Goal: Information Seeking & Learning: Find specific page/section

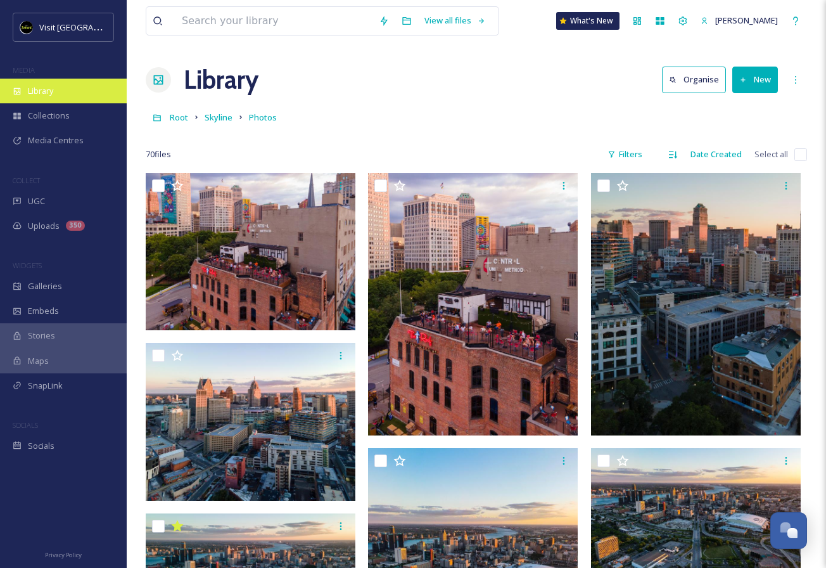
click at [66, 98] on div "Library" at bounding box center [63, 91] width 127 height 25
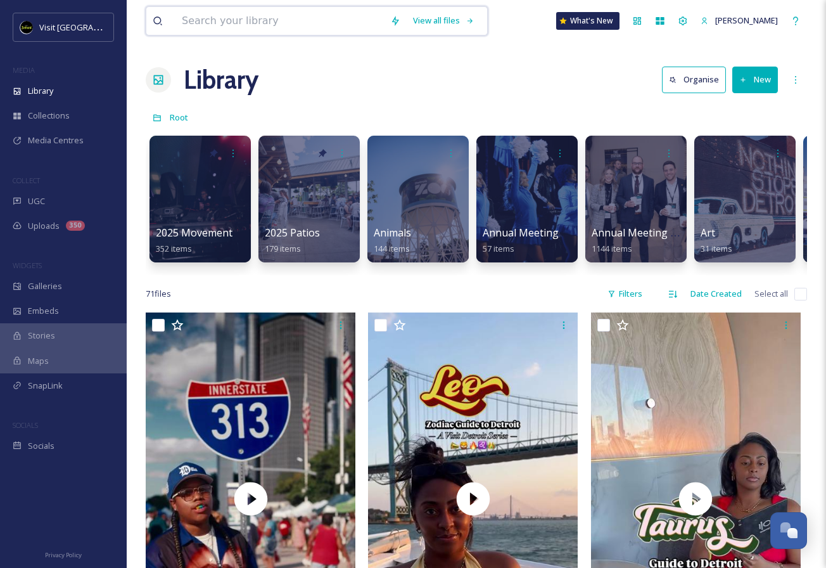
click at [281, 24] on input at bounding box center [280, 21] width 208 height 28
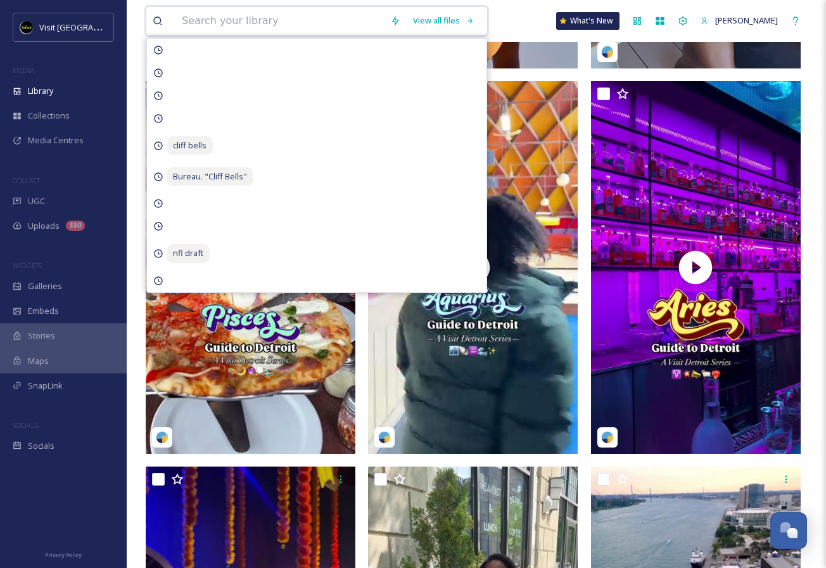
scroll to position [1189, 0]
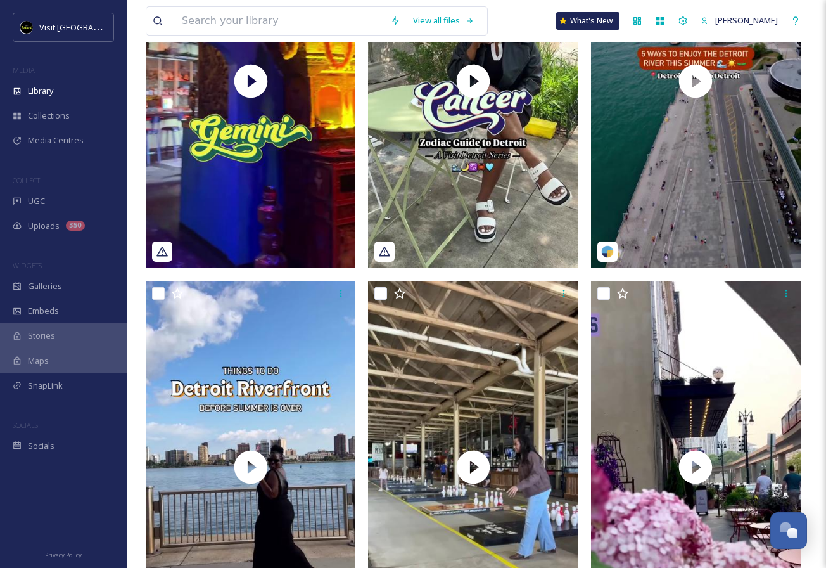
click at [61, 92] on div "Library" at bounding box center [63, 91] width 127 height 25
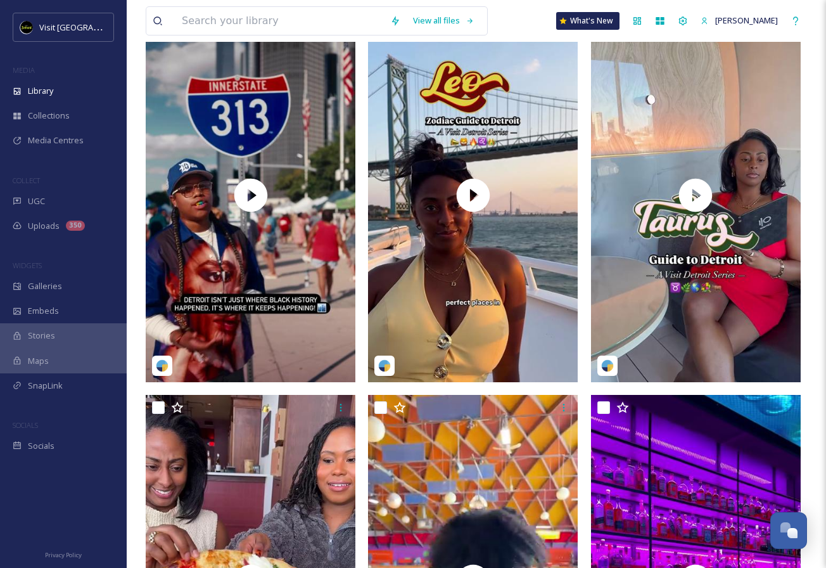
scroll to position [0, 0]
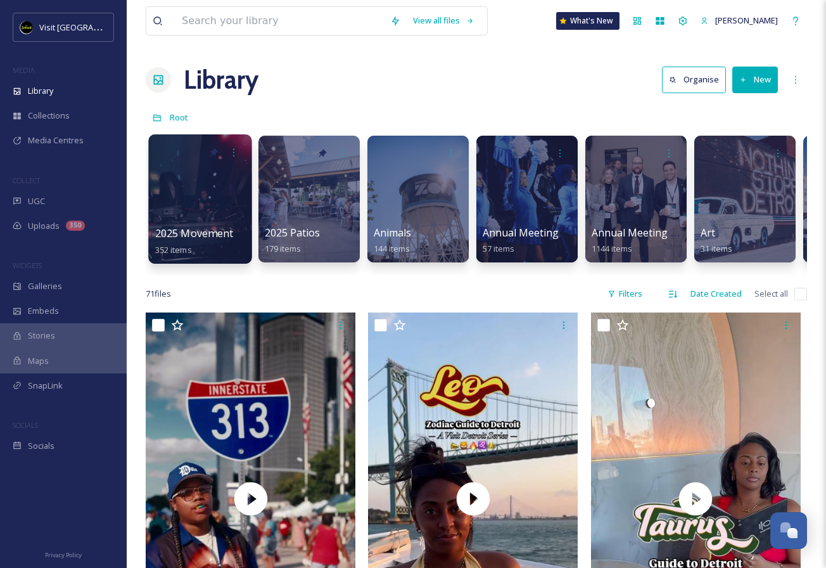
click at [198, 191] on div at bounding box center [199, 198] width 103 height 129
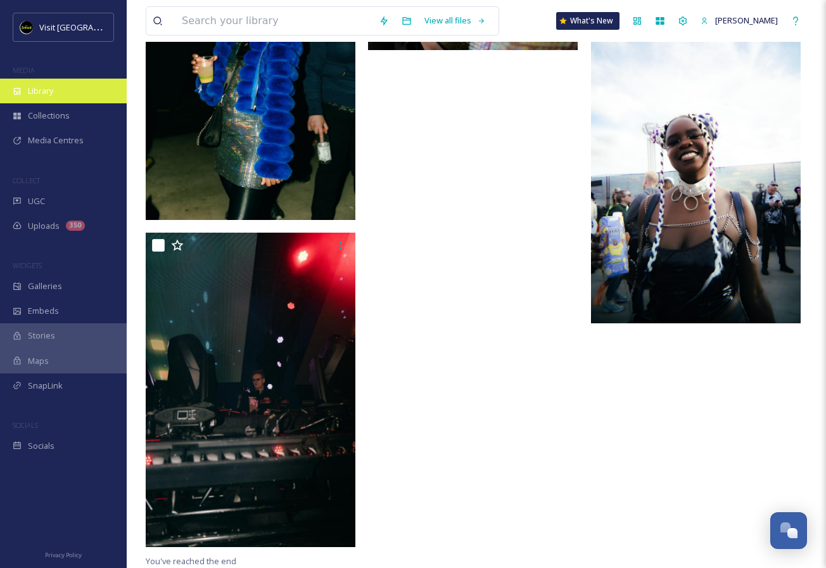
scroll to position [13812, 0]
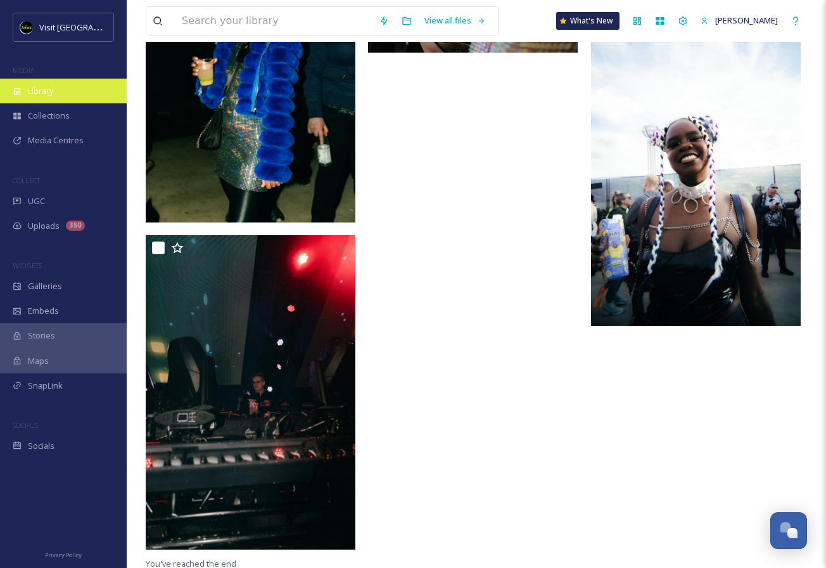
click at [51, 80] on div "Library" at bounding box center [63, 91] width 127 height 25
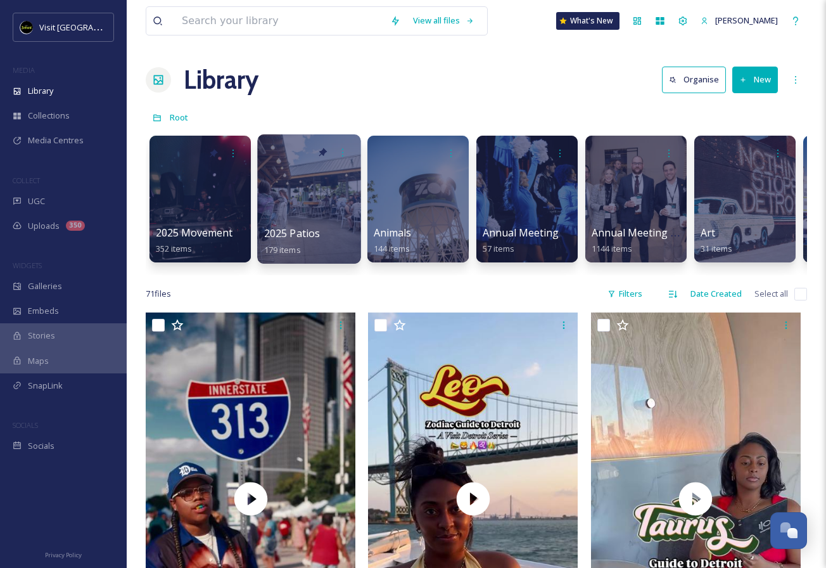
click at [321, 202] on div at bounding box center [308, 198] width 103 height 129
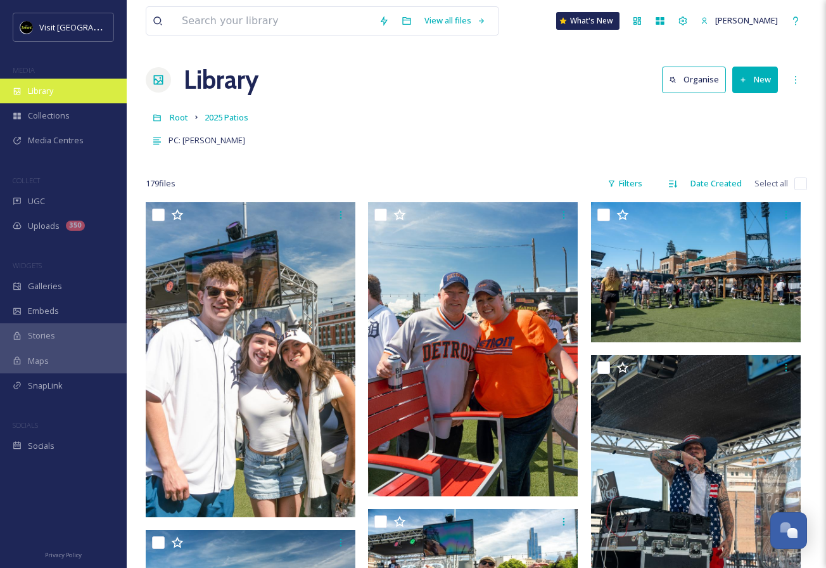
click at [46, 93] on span "Library" at bounding box center [40, 91] width 25 height 12
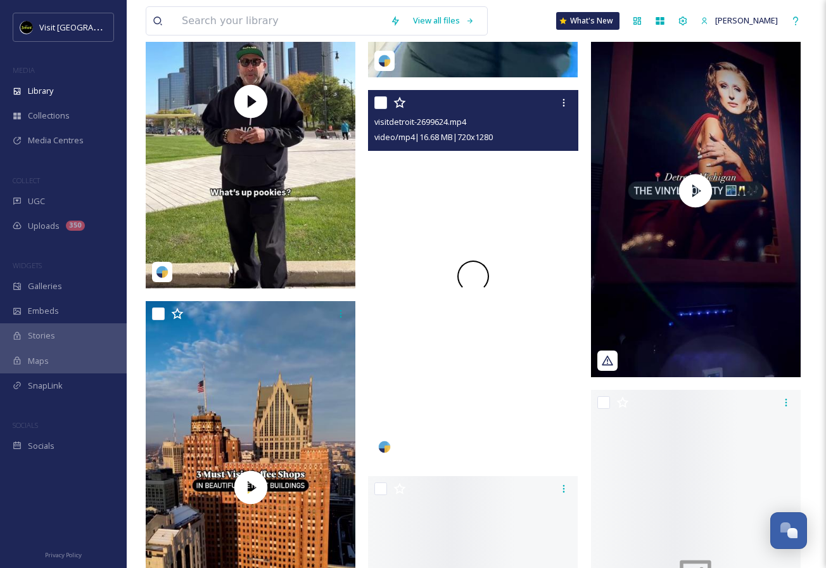
scroll to position [5585, 0]
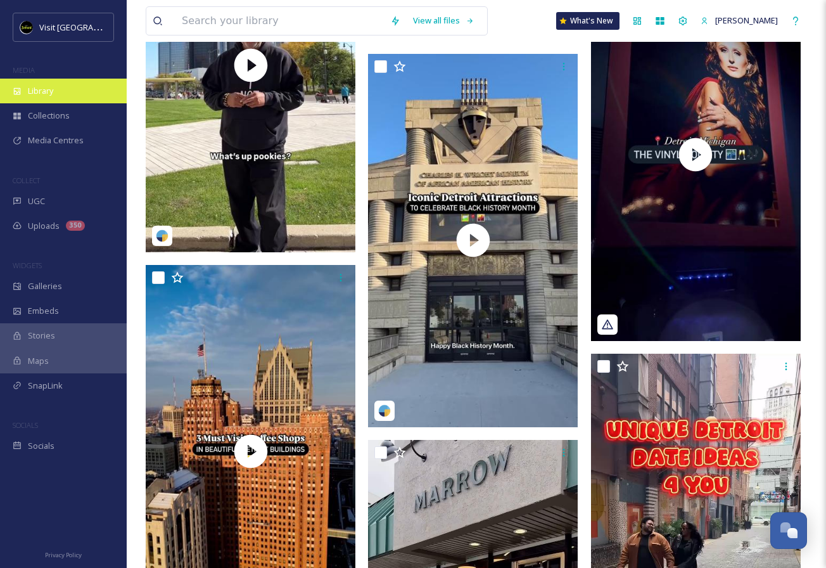
click at [53, 89] on span "Library" at bounding box center [40, 91] width 25 height 12
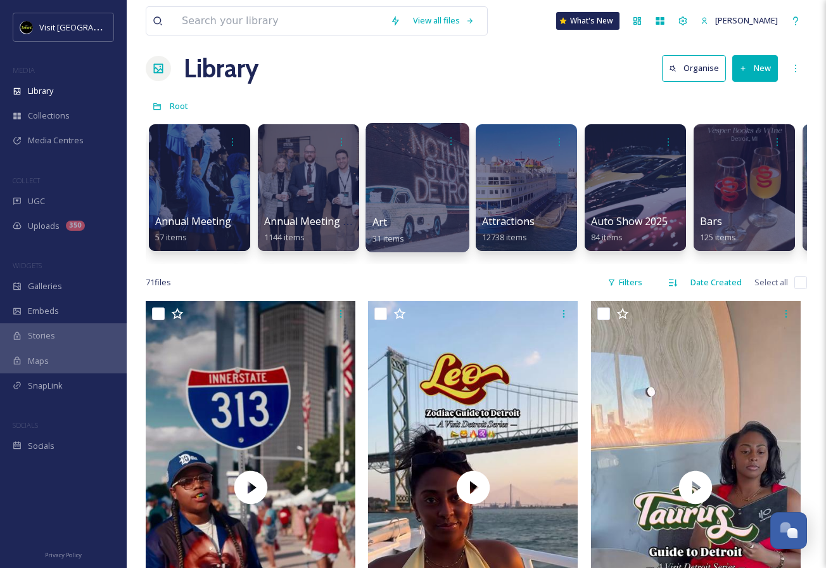
scroll to position [14, 0]
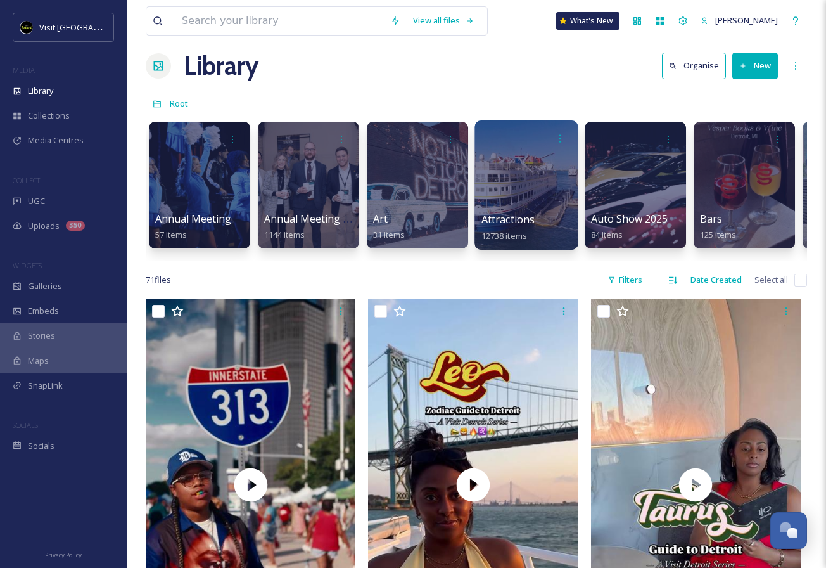
click at [484, 188] on div at bounding box center [526, 184] width 103 height 129
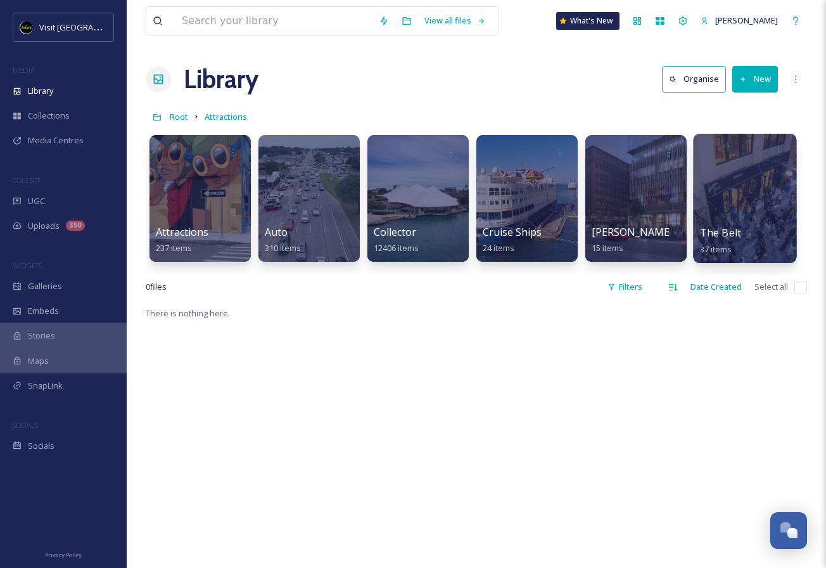
scroll to position [36, 0]
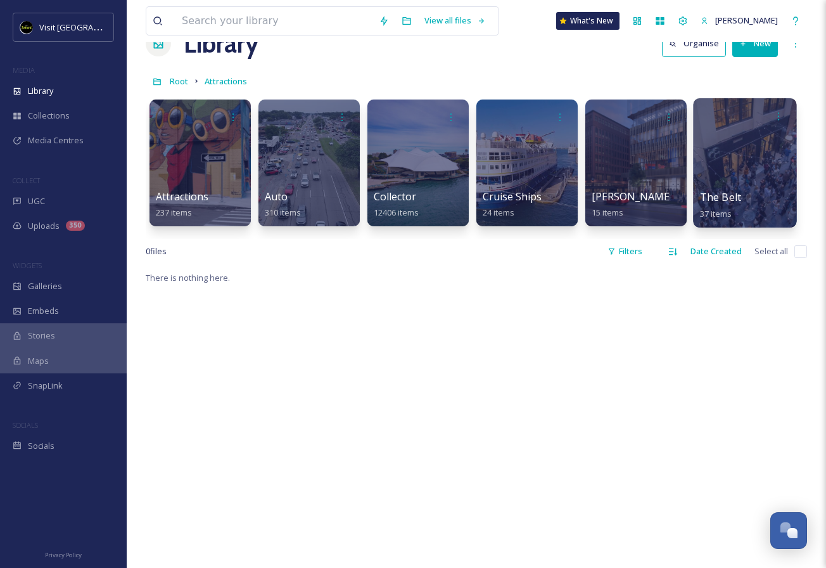
click at [718, 181] on div at bounding box center [744, 162] width 103 height 129
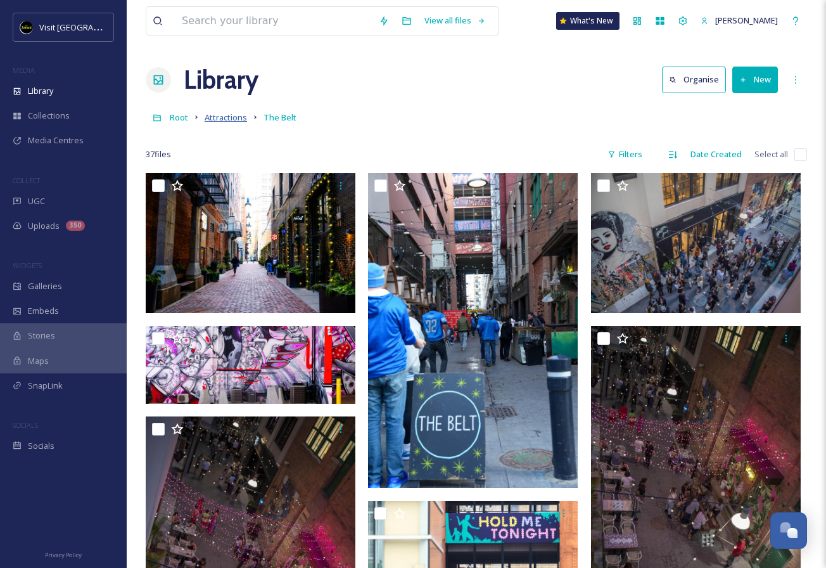
click at [228, 120] on span "Attractions" at bounding box center [226, 117] width 42 height 11
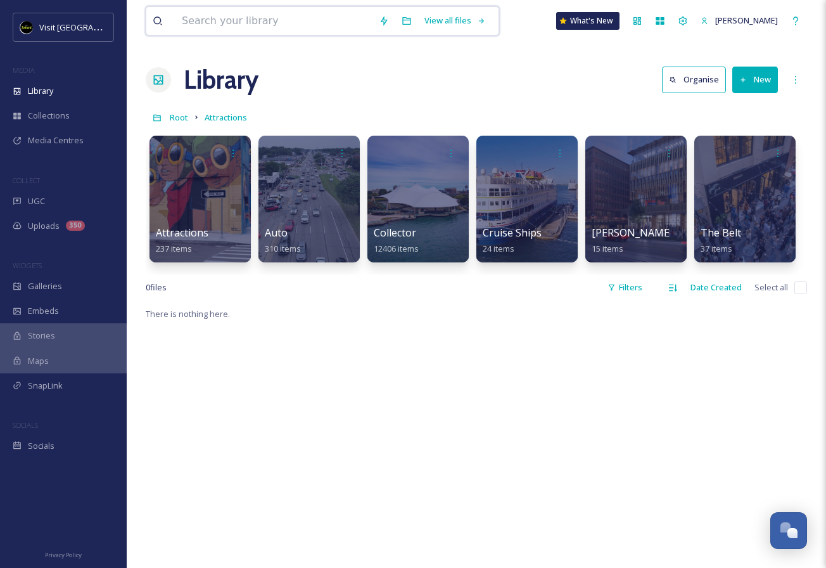
click at [227, 21] on input at bounding box center [274, 21] width 197 height 28
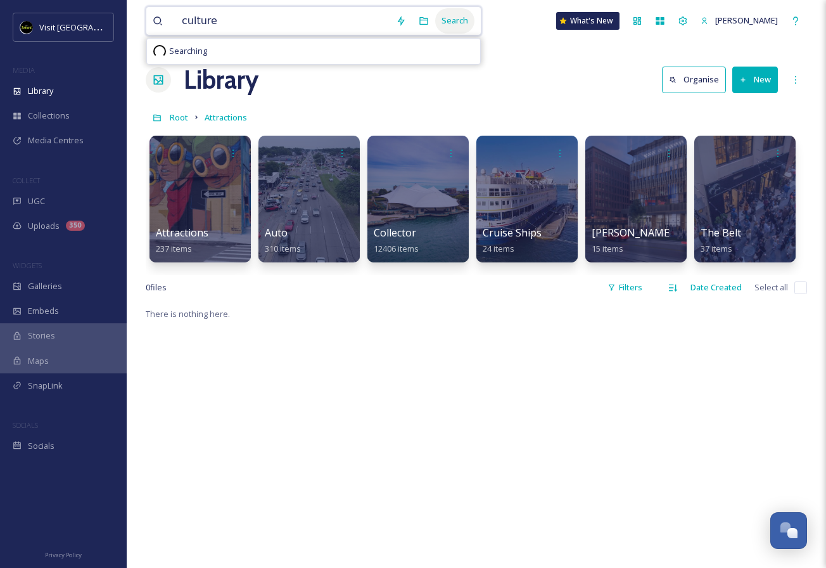
type input "culture"
click at [438, 24] on div "Search" at bounding box center [454, 20] width 39 height 25
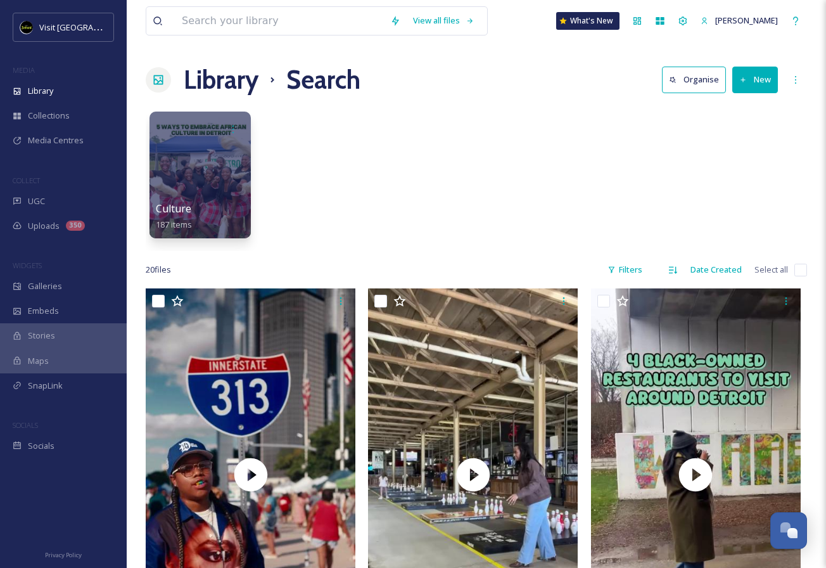
click at [252, 180] on div "Culture 187 items" at bounding box center [477, 178] width 662 height 146
click at [234, 188] on div at bounding box center [199, 174] width 103 height 129
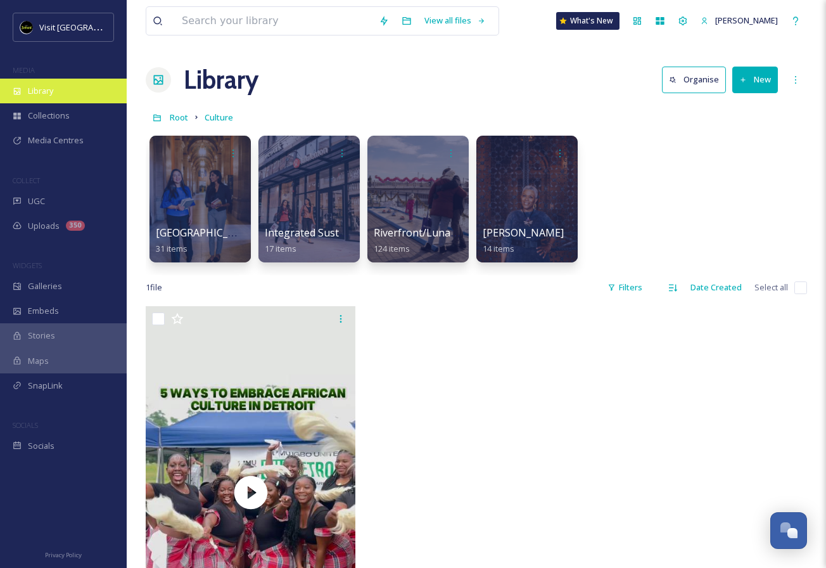
click at [61, 89] on div "Library" at bounding box center [63, 91] width 127 height 25
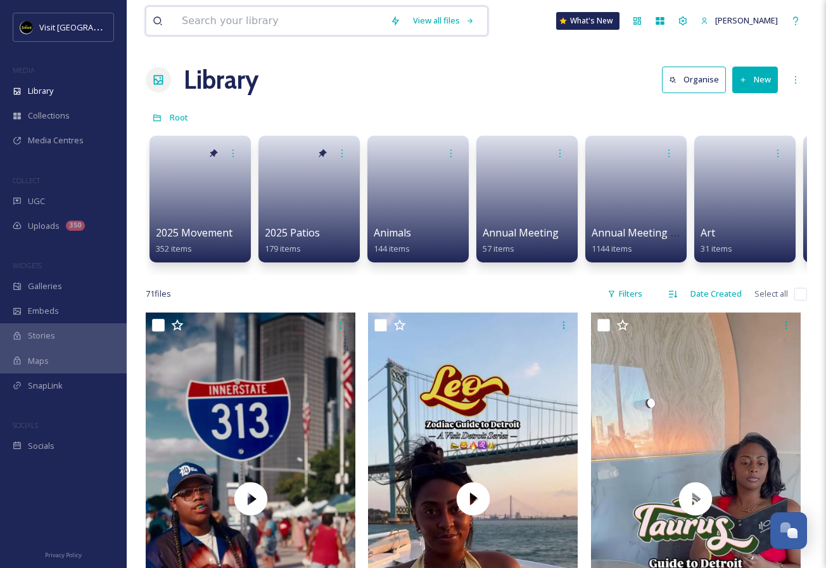
click at [227, 18] on input at bounding box center [280, 21] width 208 height 28
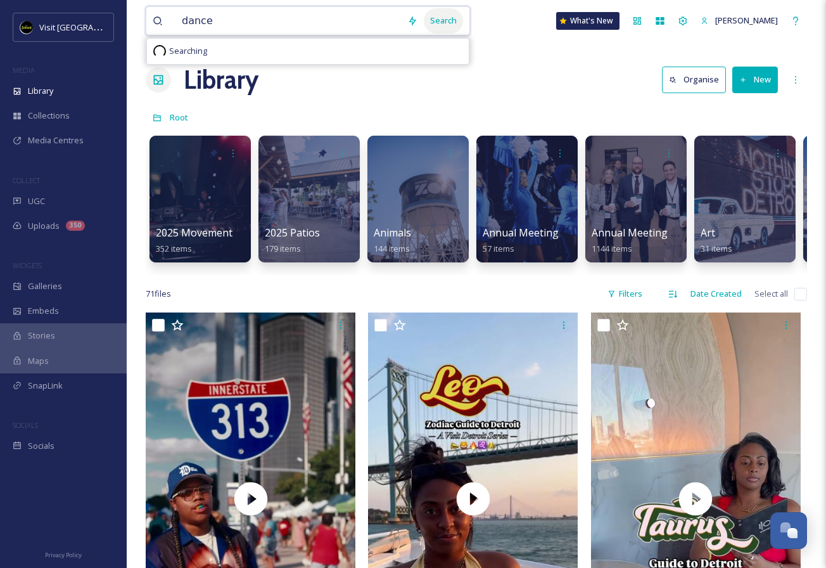
type input "dance"
click at [427, 23] on div "Search" at bounding box center [443, 20] width 39 height 25
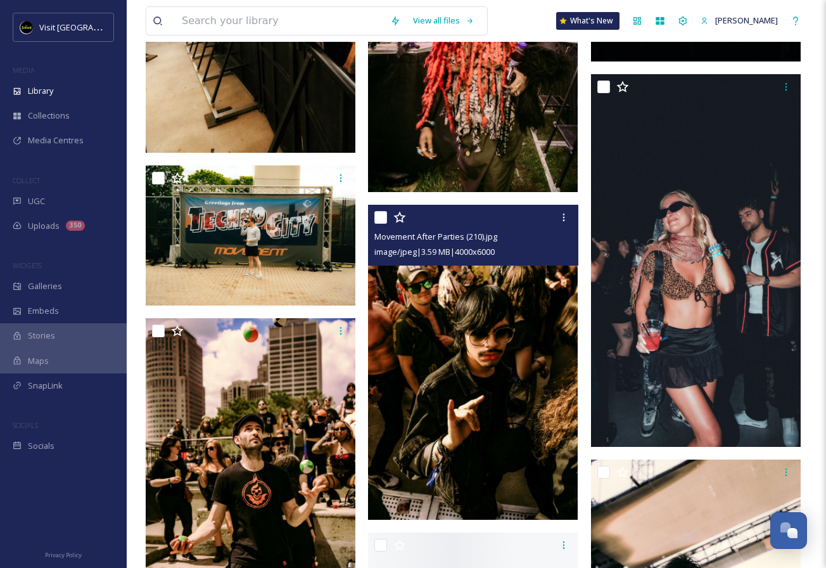
scroll to position [1480, 0]
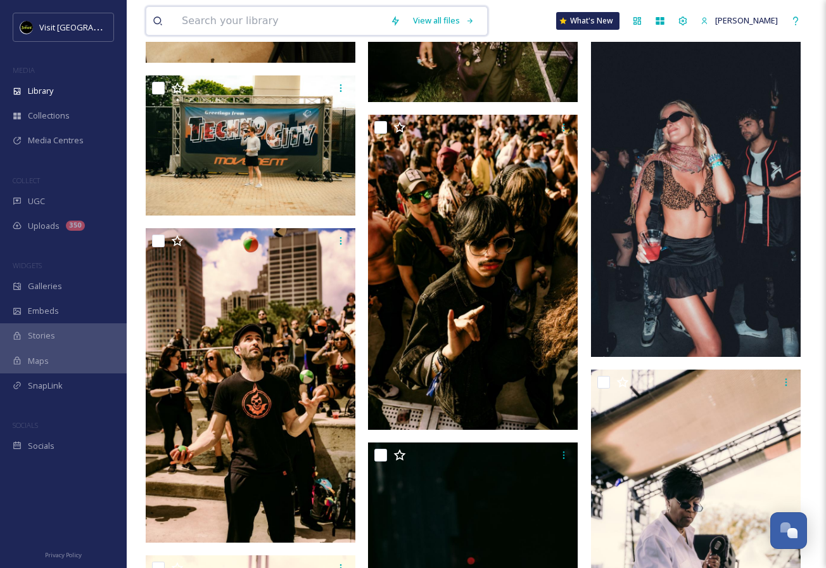
click at [303, 22] on input at bounding box center [280, 21] width 208 height 28
click at [366, 37] on div "african Search What's New [PERSON_NAME]" at bounding box center [477, 21] width 662 height 42
click at [352, 7] on input "[DEMOGRAPHIC_DATA]" at bounding box center [289, 21] width 226 height 28
click at [335, 19] on input "[DEMOGRAPHIC_DATA]" at bounding box center [289, 21] width 226 height 28
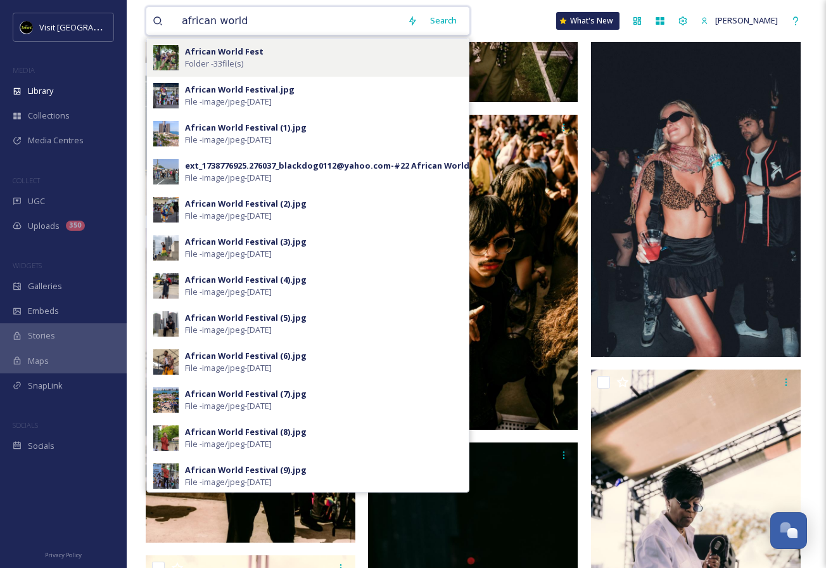
type input "african world"
click at [311, 51] on div "African World Fest Folder - 33 file(s)" at bounding box center [324, 58] width 278 height 24
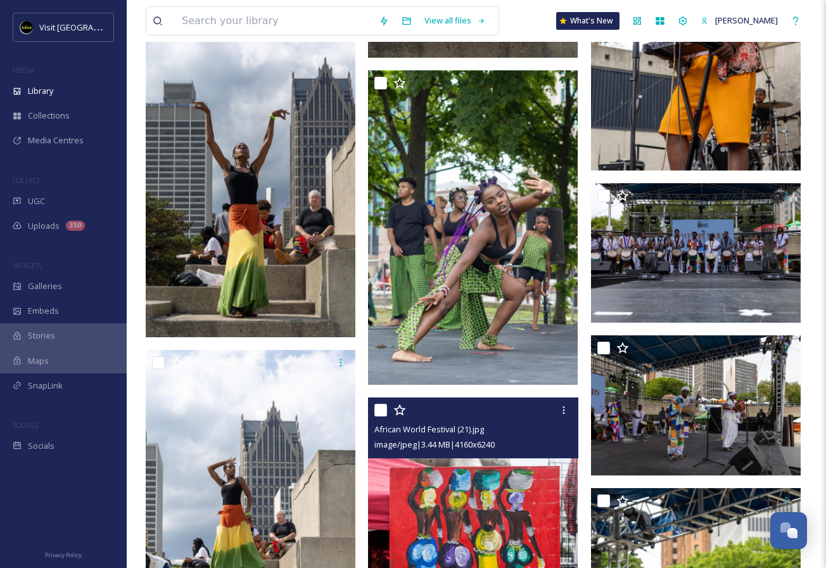
scroll to position [1376, 0]
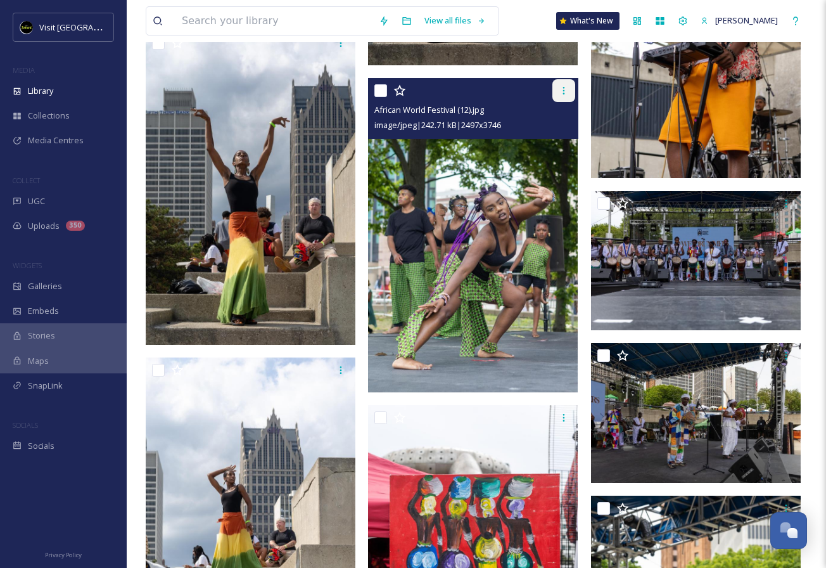
click at [563, 97] on div at bounding box center [564, 90] width 23 height 23
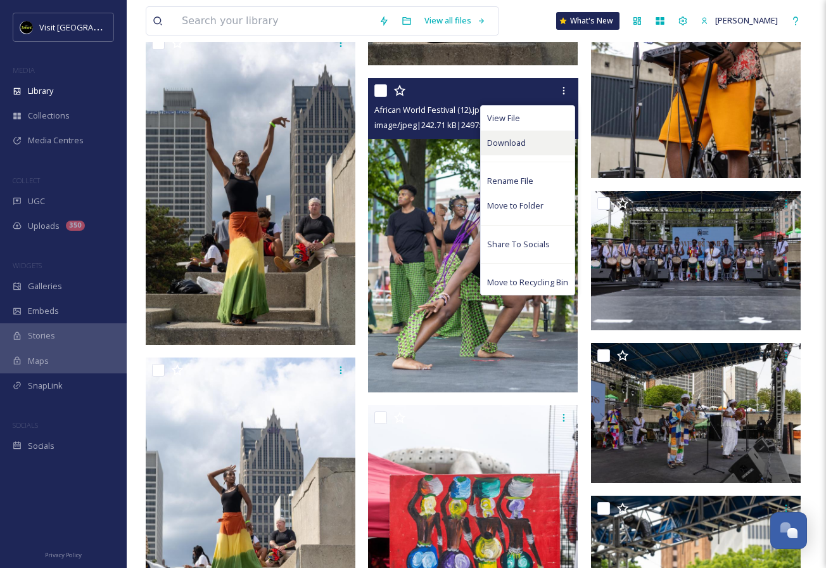
click at [510, 143] on span "Download" at bounding box center [506, 143] width 39 height 12
